Goal: Task Accomplishment & Management: Manage account settings

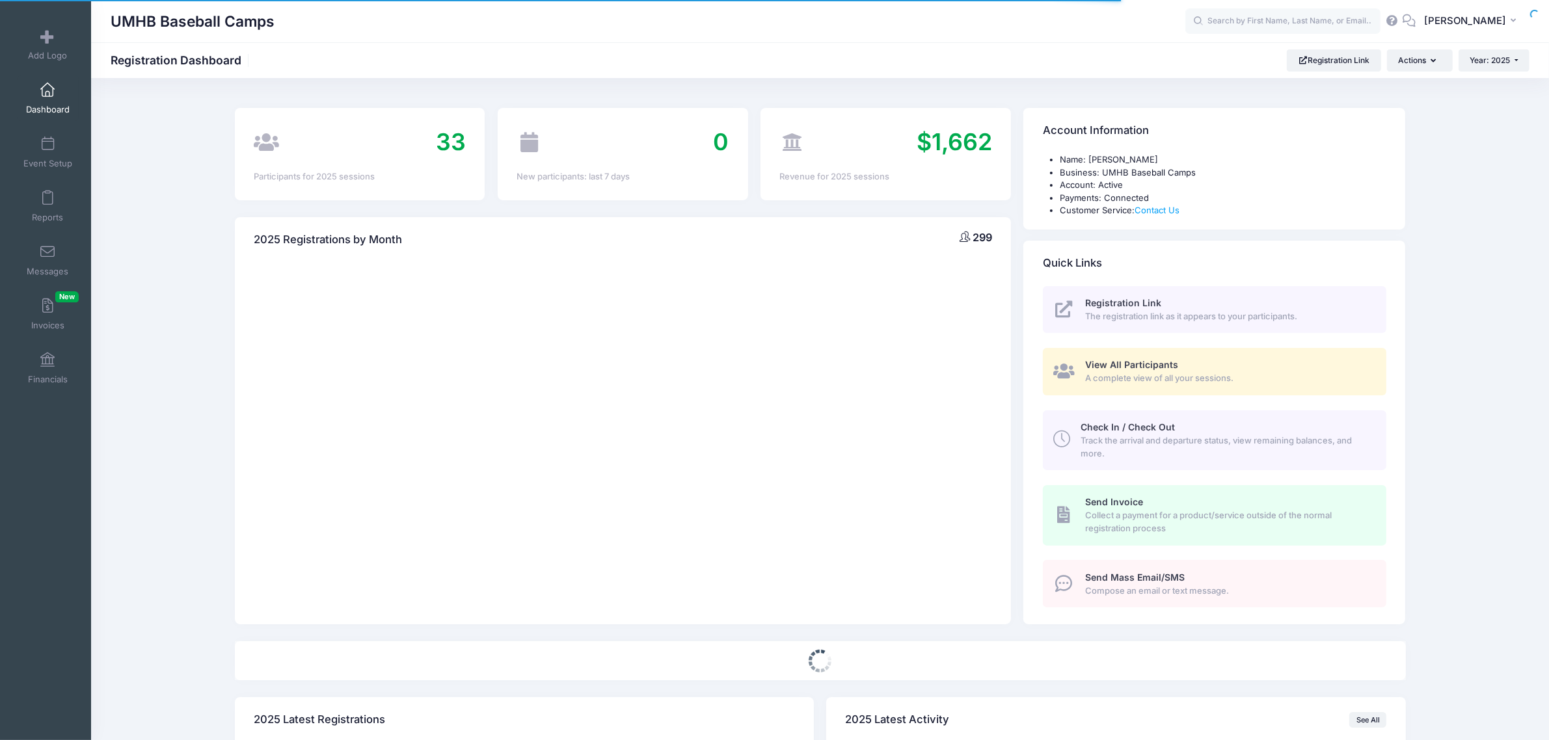
select select
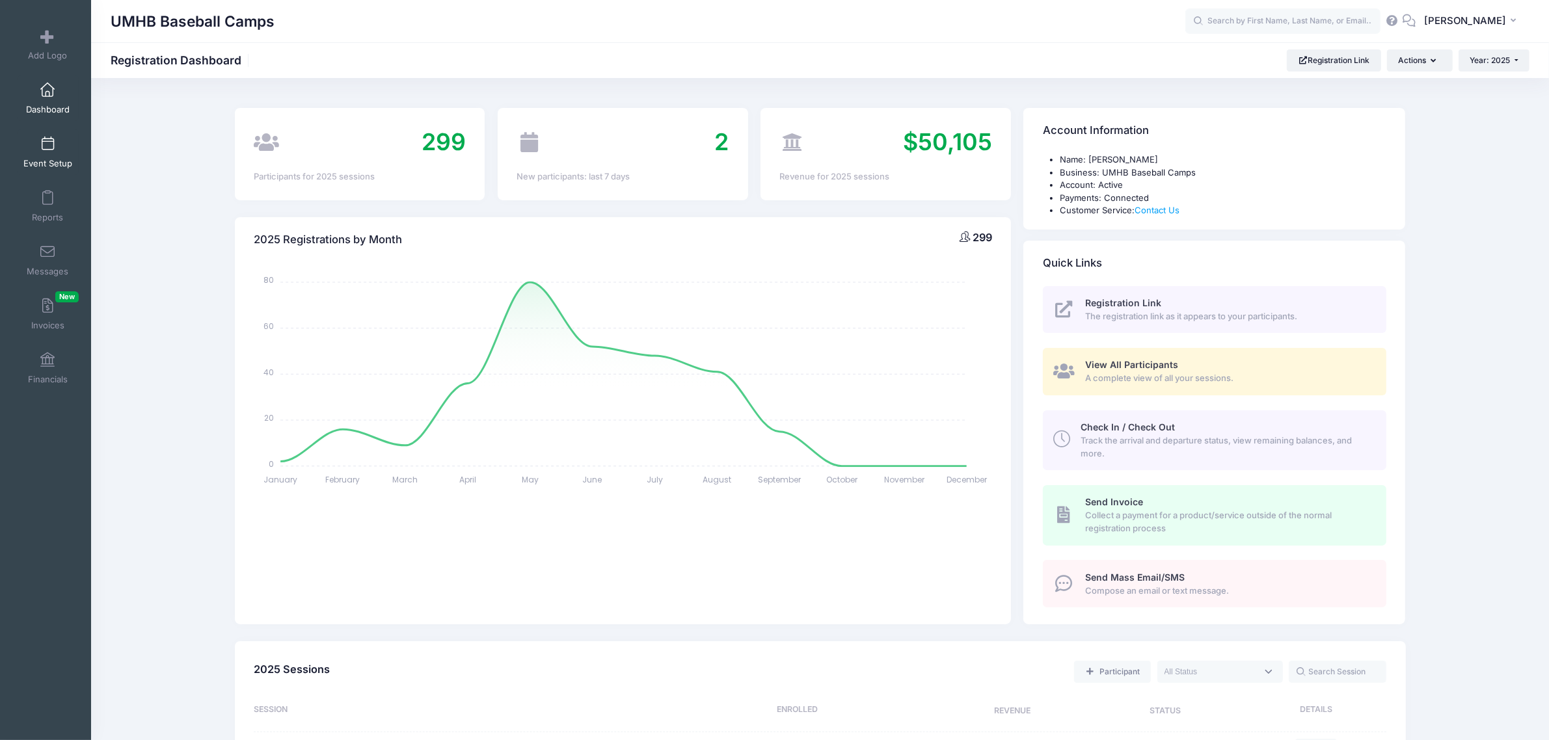
click at [49, 161] on span "Event Setup" at bounding box center [47, 163] width 49 height 11
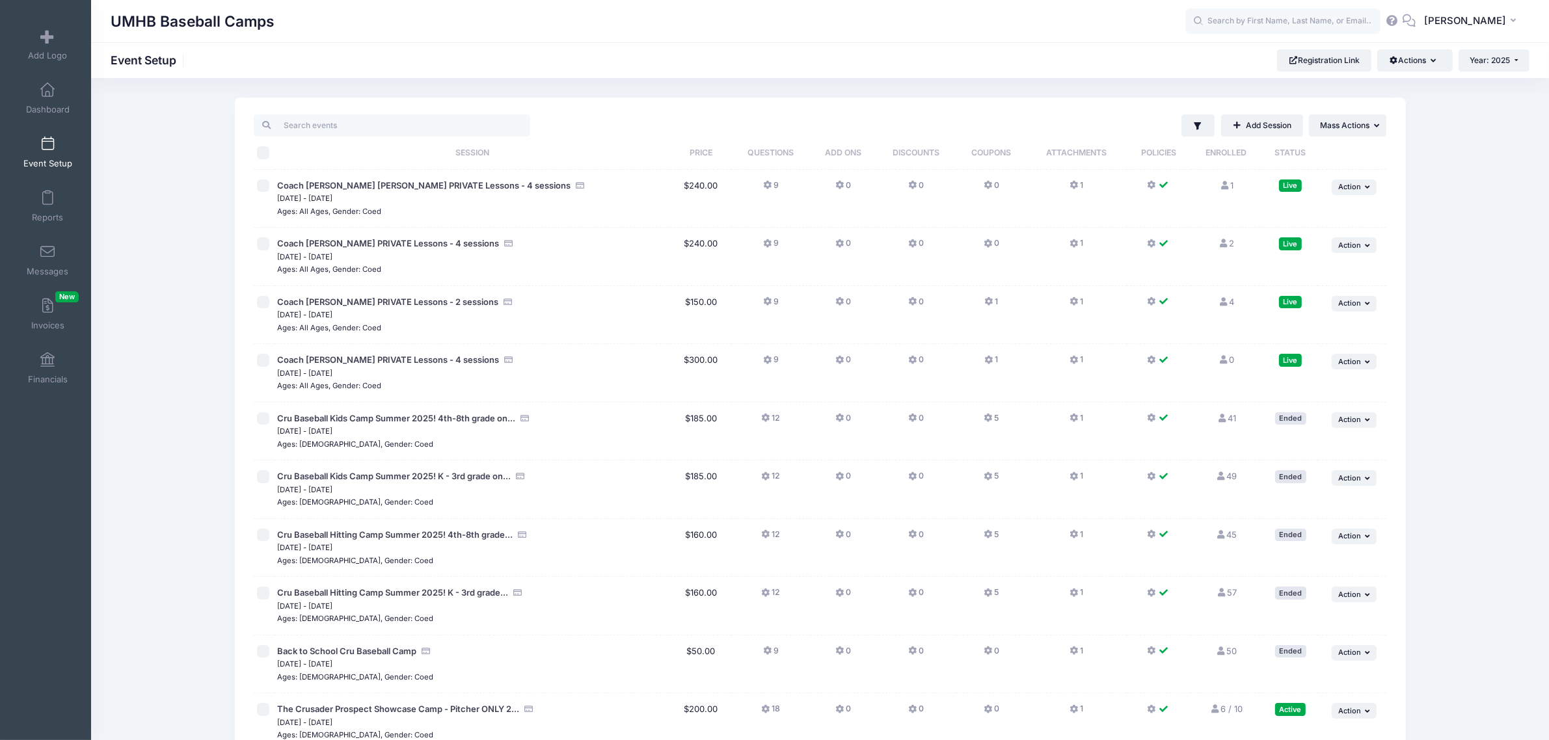
scroll to position [423, 0]
